Goal: Find specific page/section: Find specific page/section

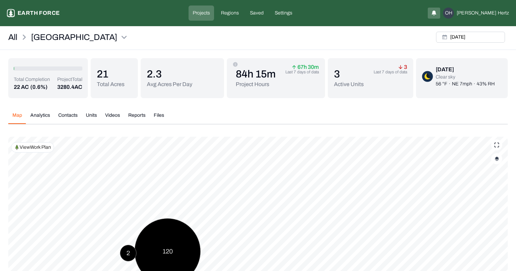
click at [85, 112] on button "Units" at bounding box center [91, 118] width 19 height 12
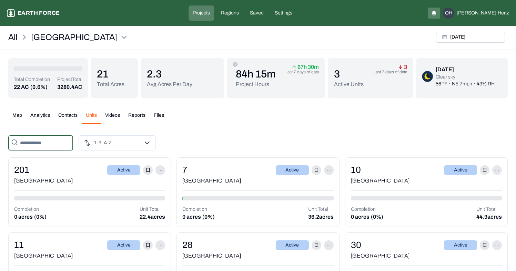
click at [46, 140] on input "text" at bounding box center [40, 142] width 65 height 15
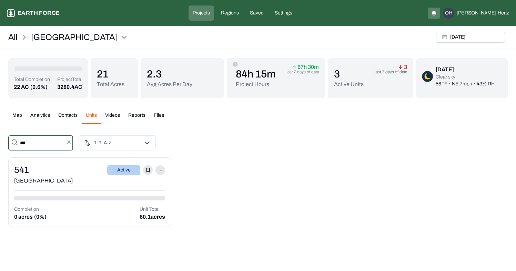
type input "***"
click at [28, 165] on div "541" at bounding box center [21, 169] width 15 height 13
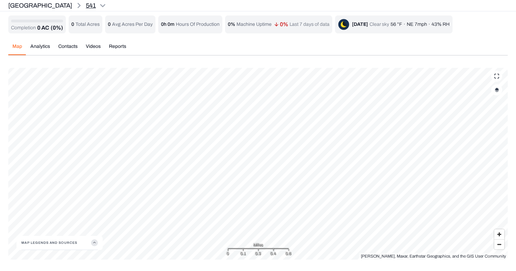
click at [66, 3] on html "541 Earth force Projects Regions Saved Settings OH Omer Hertz Sleighville 541 C…" at bounding box center [258, 134] width 516 height 268
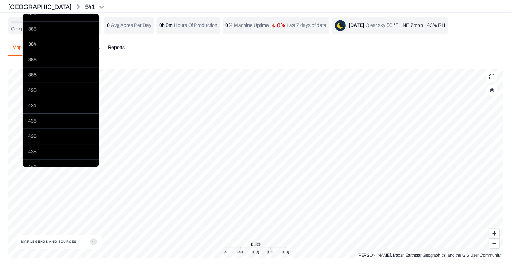
scroll to position [1712, 0]
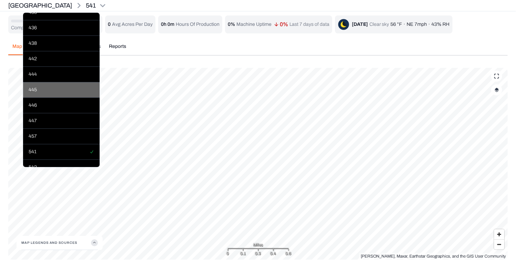
click at [54, 87] on div "445" at bounding box center [61, 90] width 76 height 16
